Goal: Navigation & Orientation: Find specific page/section

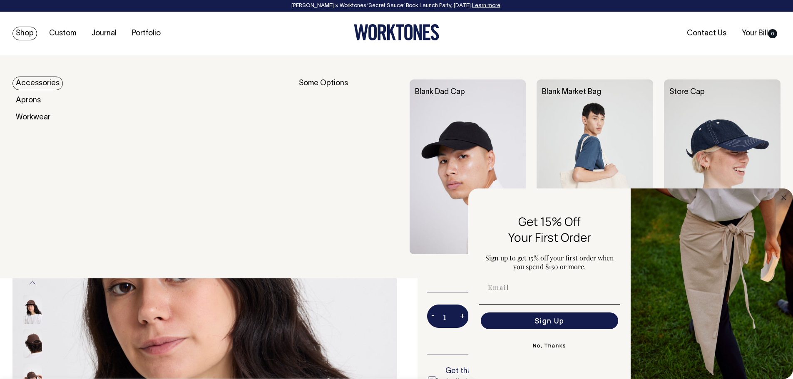
click at [729, 116] on img at bounding box center [722, 167] width 117 height 175
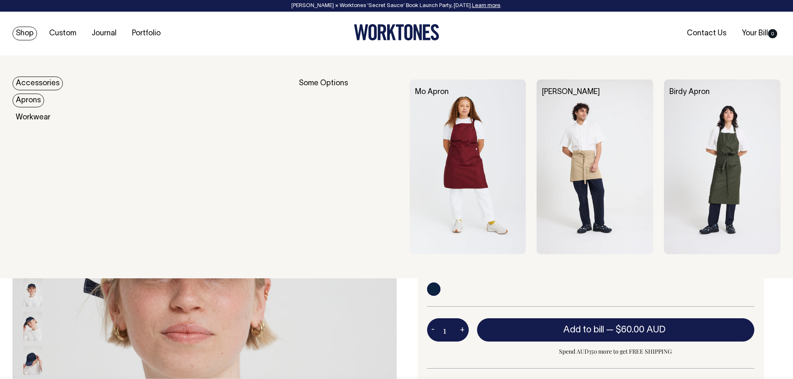
click at [24, 83] on link "Accessories" at bounding box center [37, 84] width 50 height 14
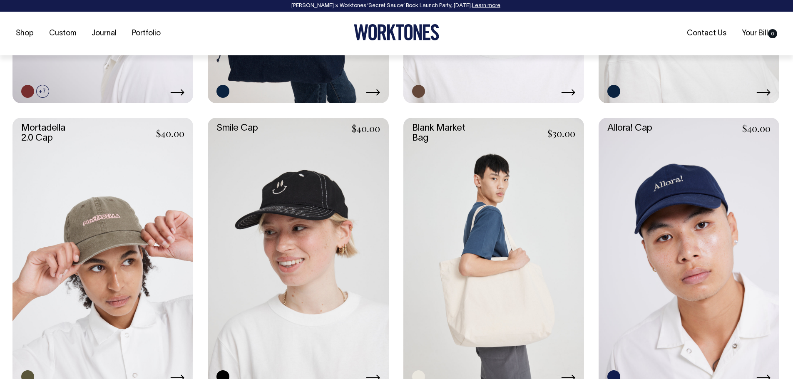
scroll to position [583, 0]
